Goal: Task Accomplishment & Management: Use online tool/utility

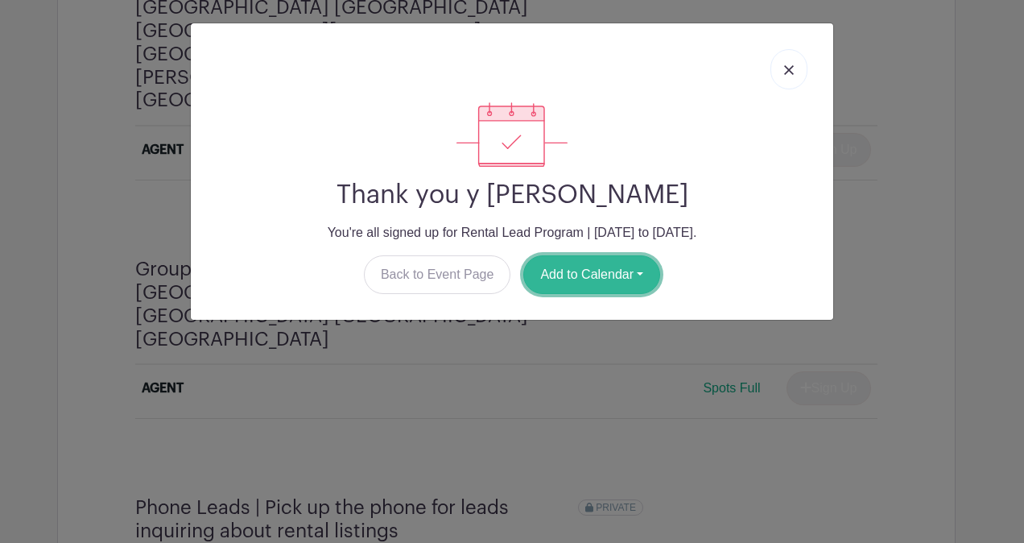
click at [633, 266] on button "Add to Calendar" at bounding box center [591, 274] width 137 height 39
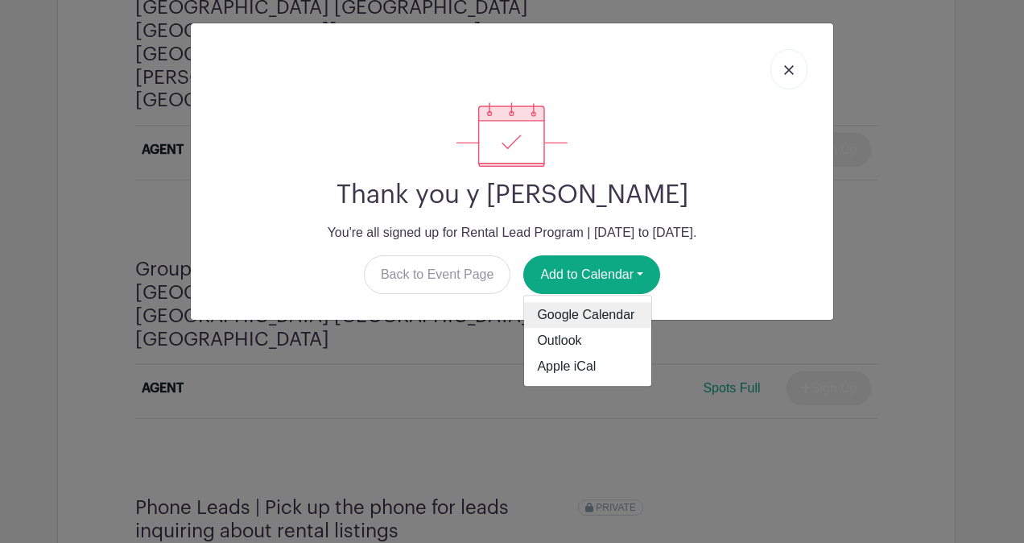
click at [607, 312] on link "Google Calendar" at bounding box center [587, 316] width 127 height 26
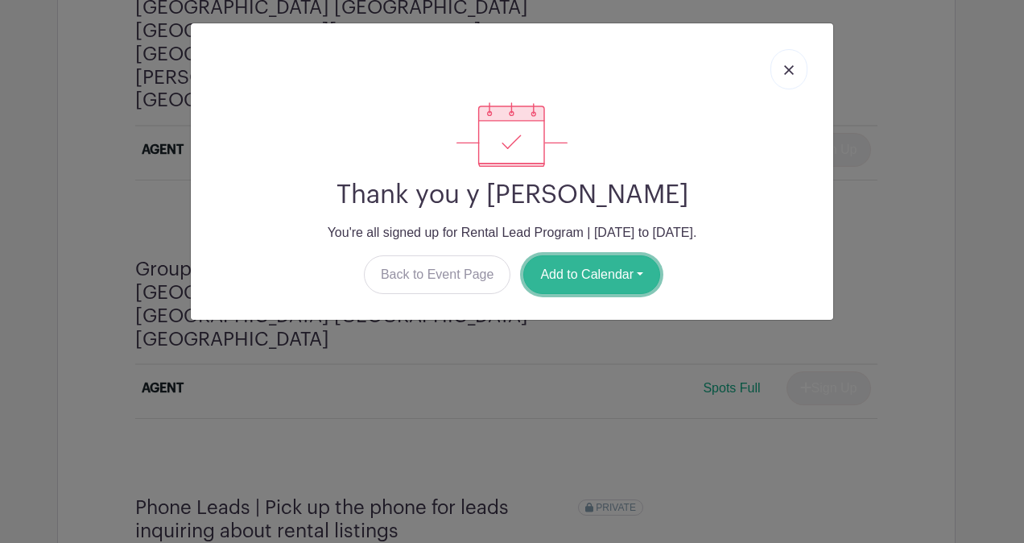
click at [571, 274] on button "Add to Calendar" at bounding box center [591, 274] width 137 height 39
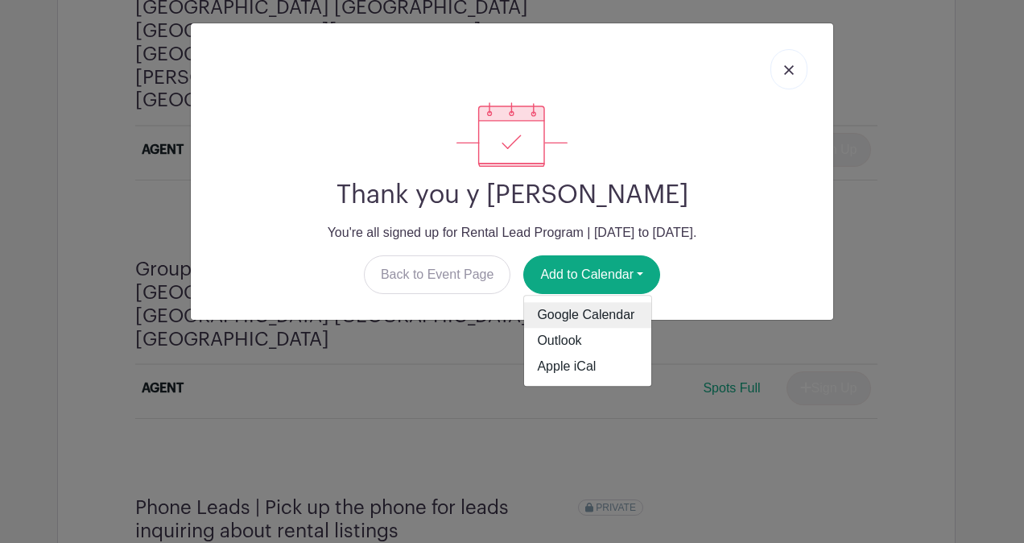
click at [565, 312] on link "Google Calendar" at bounding box center [587, 316] width 127 height 26
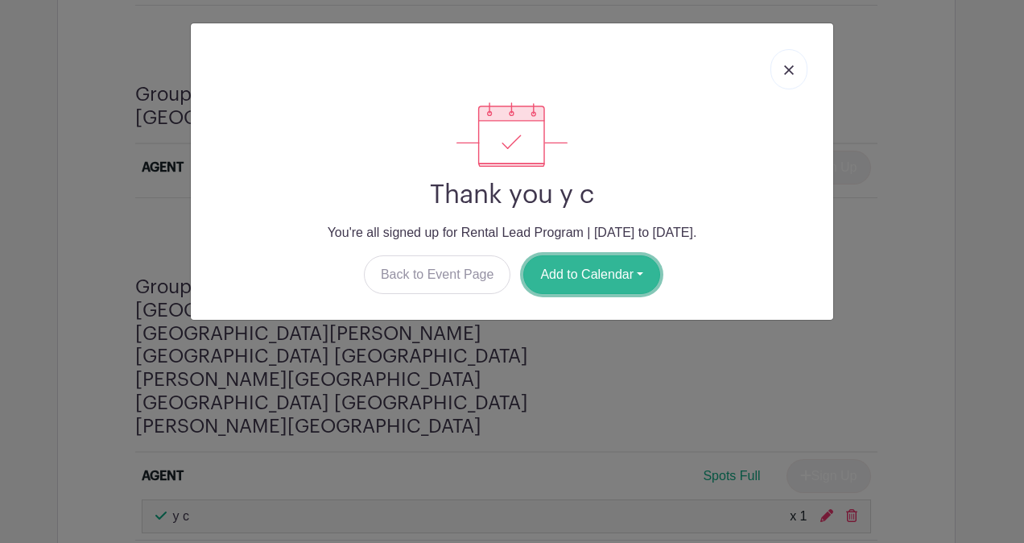
click at [608, 285] on button "Add to Calendar" at bounding box center [591, 274] width 137 height 39
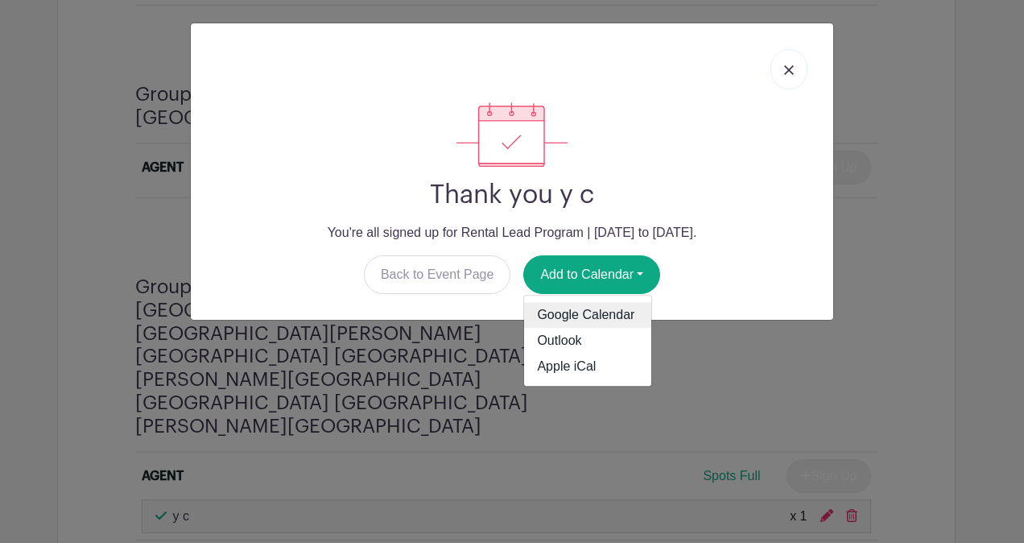
click at [581, 310] on link "Google Calendar" at bounding box center [587, 316] width 127 height 26
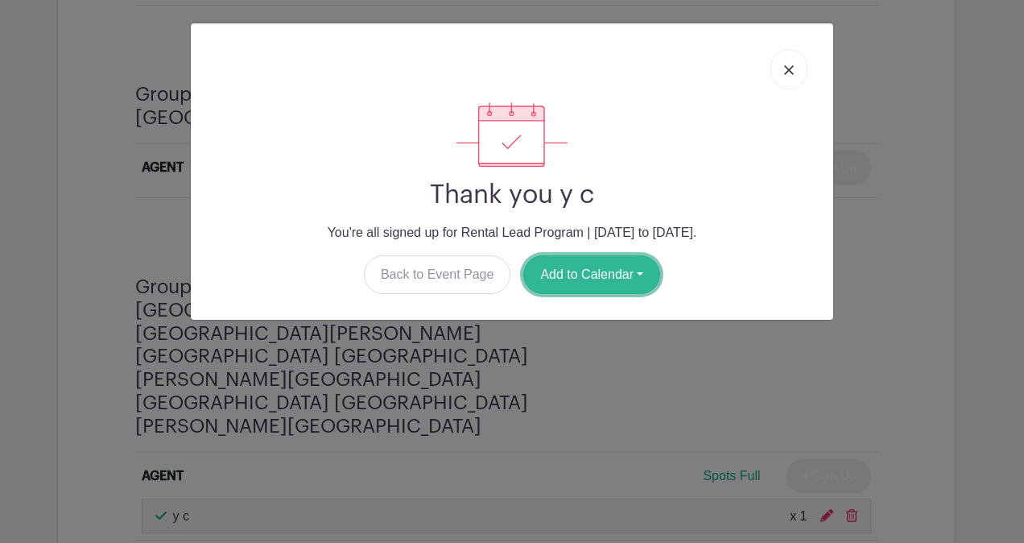
click at [566, 277] on button "Add to Calendar" at bounding box center [591, 274] width 137 height 39
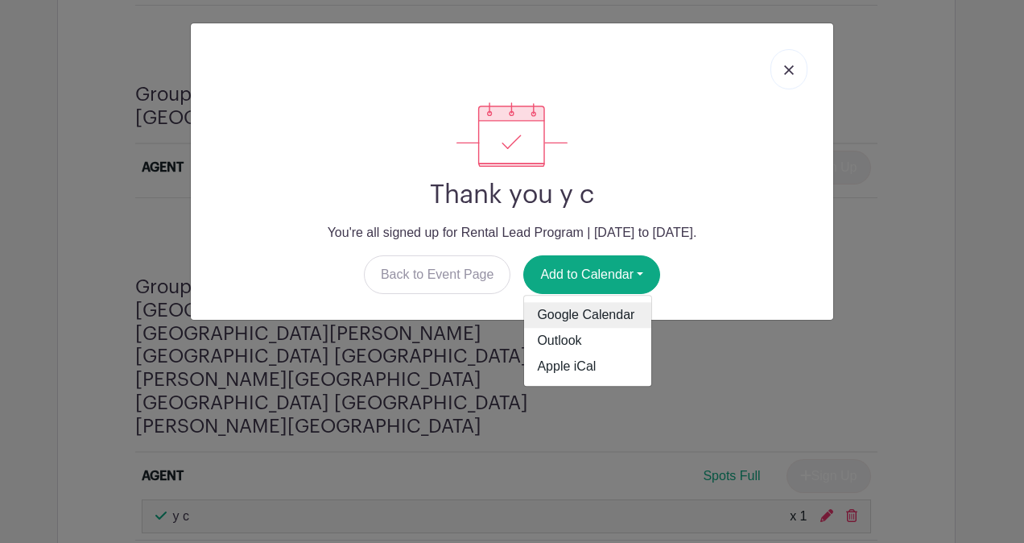
click at [573, 311] on link "Google Calendar" at bounding box center [587, 316] width 127 height 26
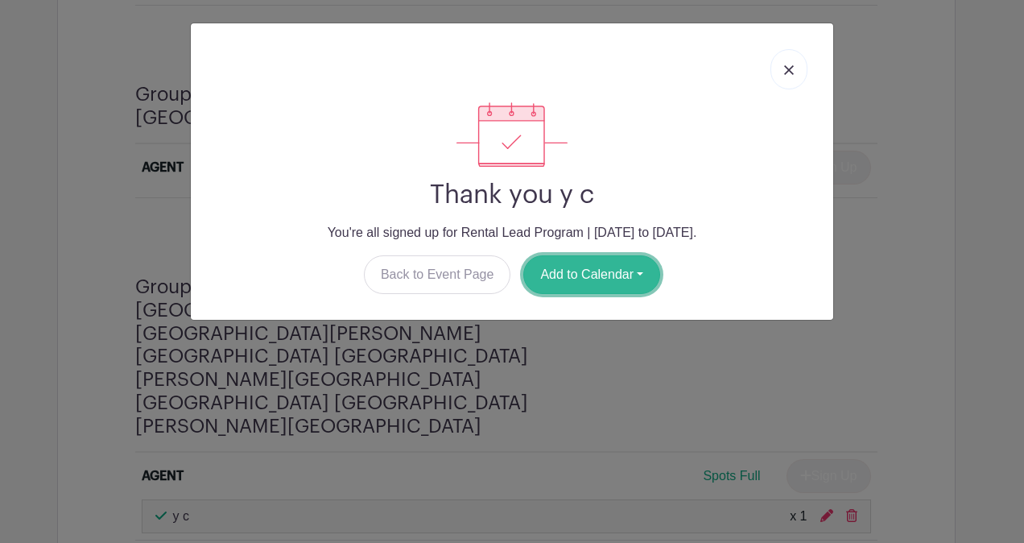
click at [581, 284] on button "Add to Calendar" at bounding box center [591, 274] width 137 height 39
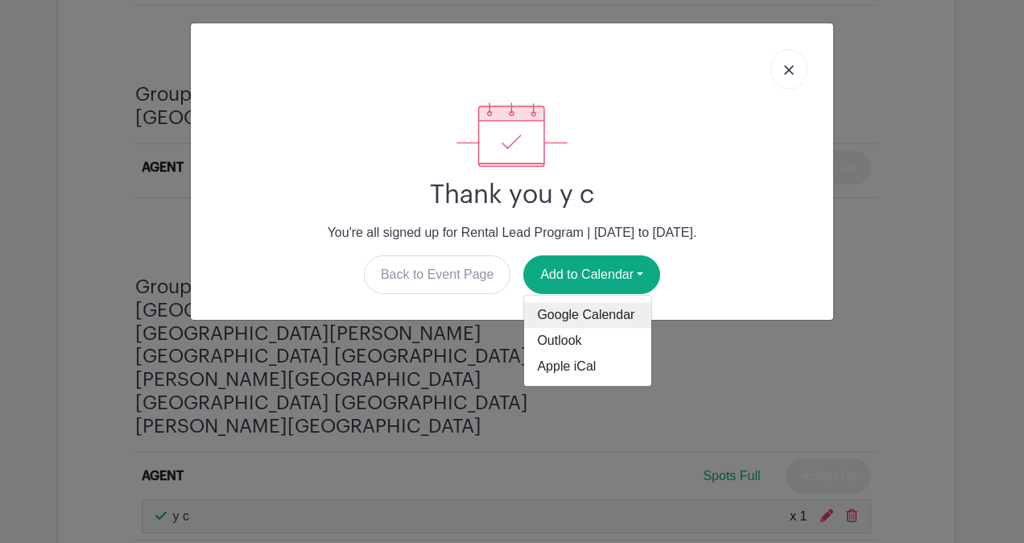
click at [578, 304] on link "Google Calendar" at bounding box center [587, 316] width 127 height 26
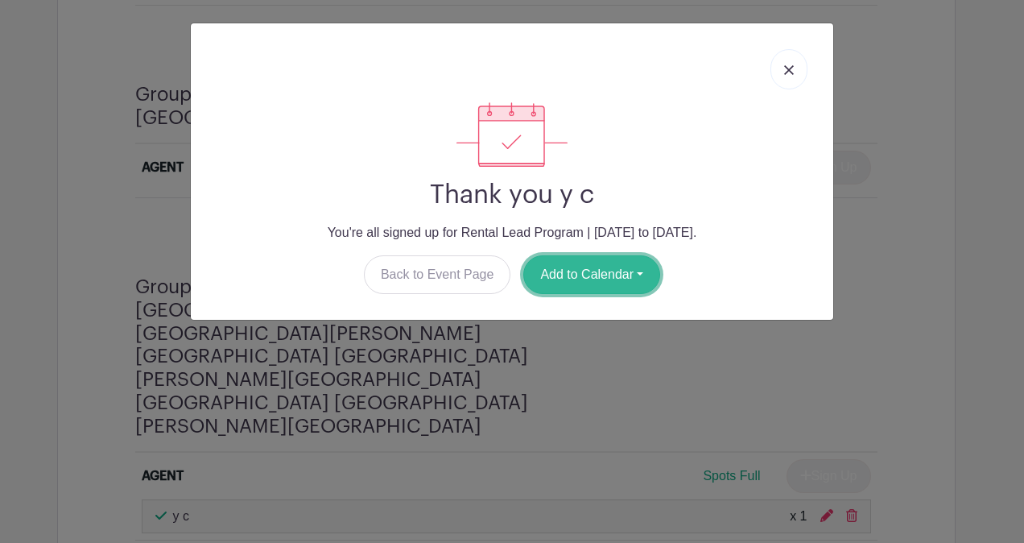
click at [566, 272] on button "Add to Calendar" at bounding box center [591, 274] width 137 height 39
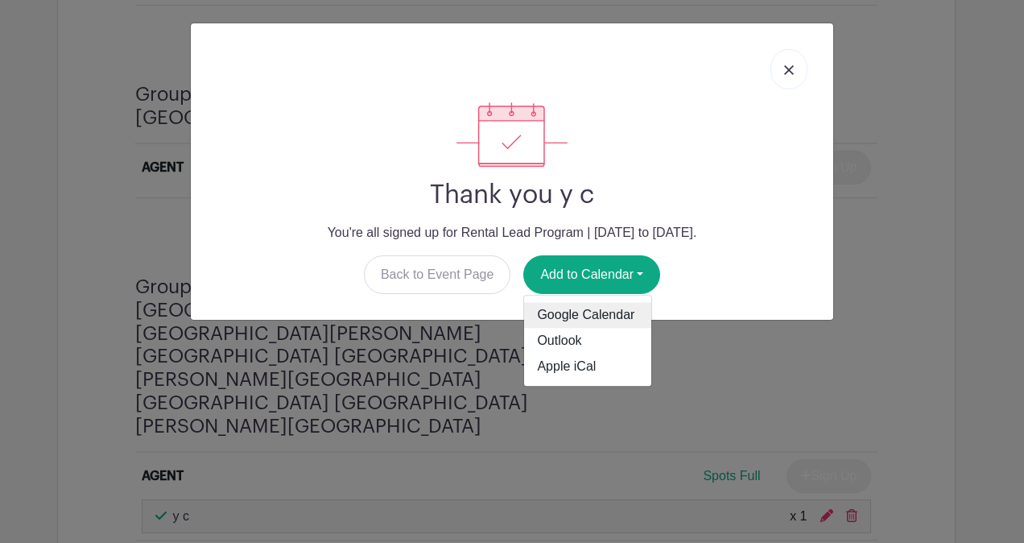
click at [564, 320] on link "Google Calendar" at bounding box center [587, 316] width 127 height 26
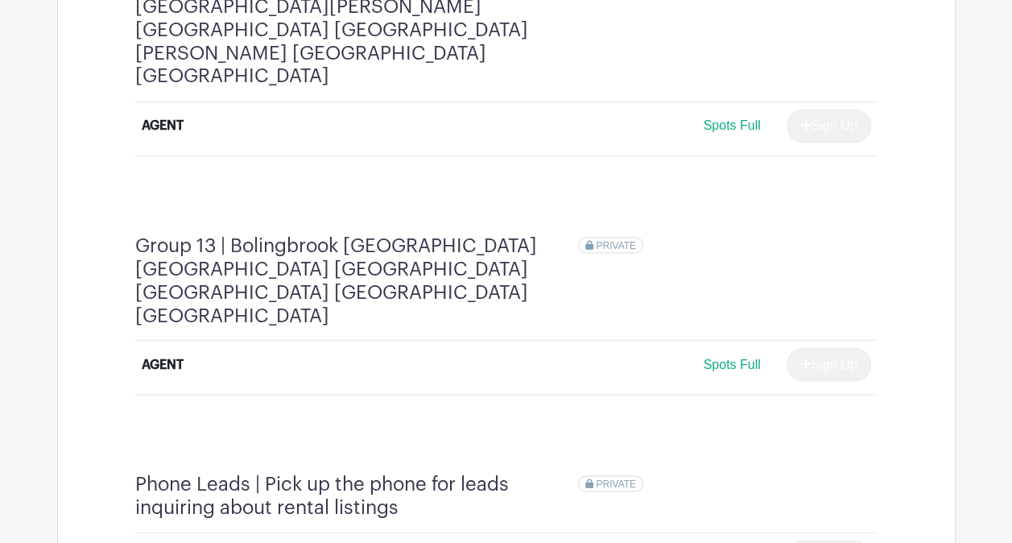
scroll to position [4330, 0]
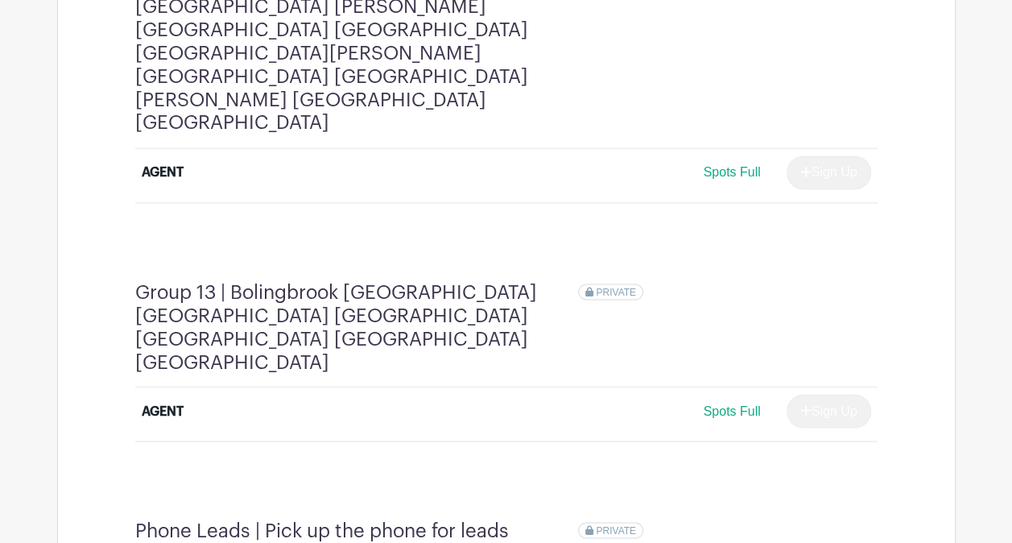
scroll to position [4330, 0]
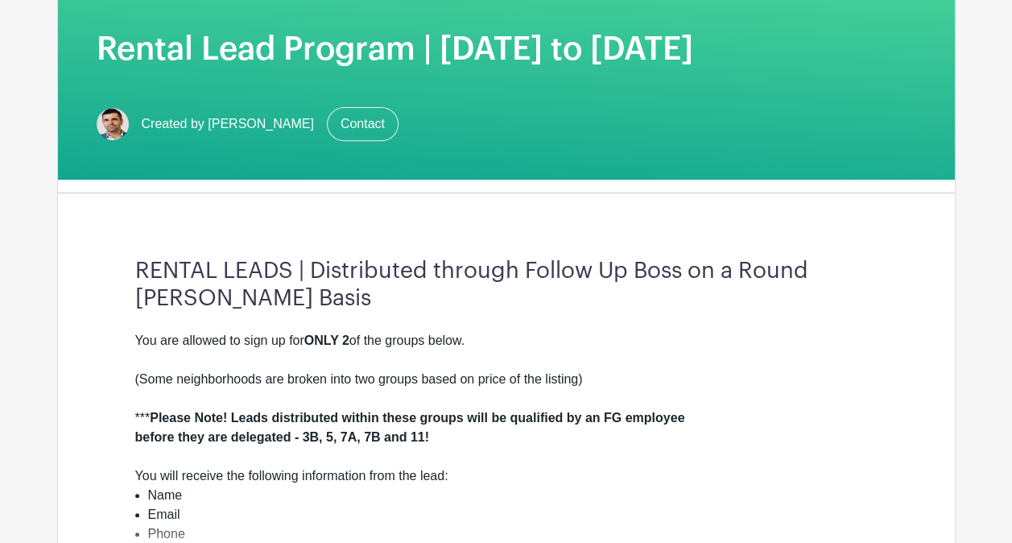
scroll to position [322, 0]
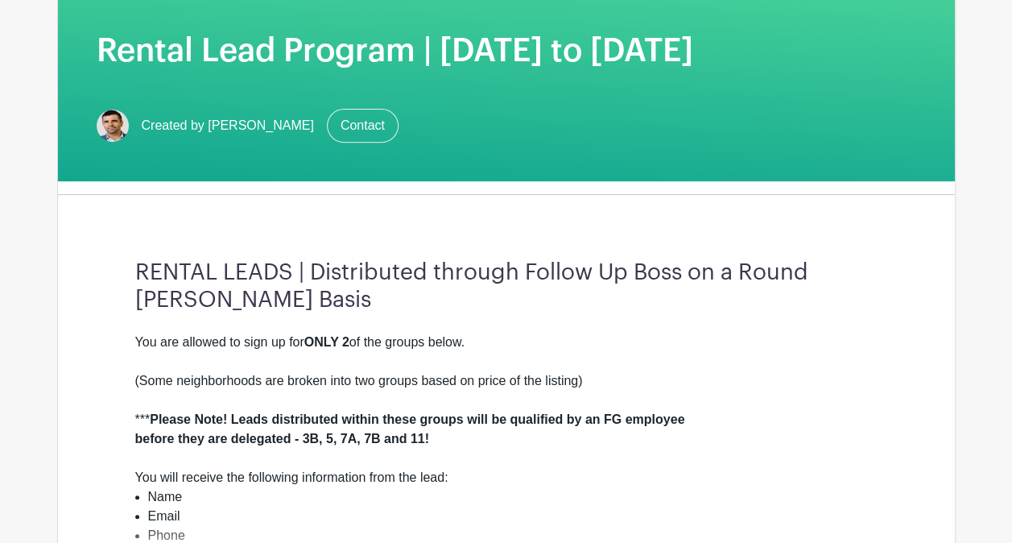
scroll to position [143, 0]
